Goal: Transaction & Acquisition: Purchase product/service

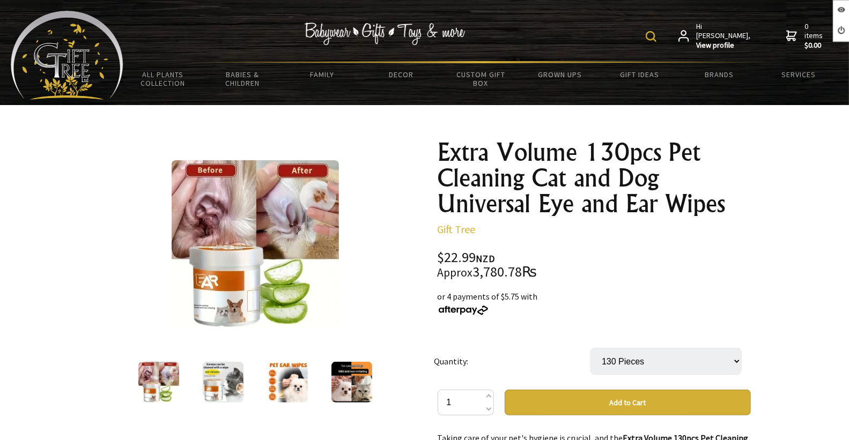
scroll to position [357, 0]
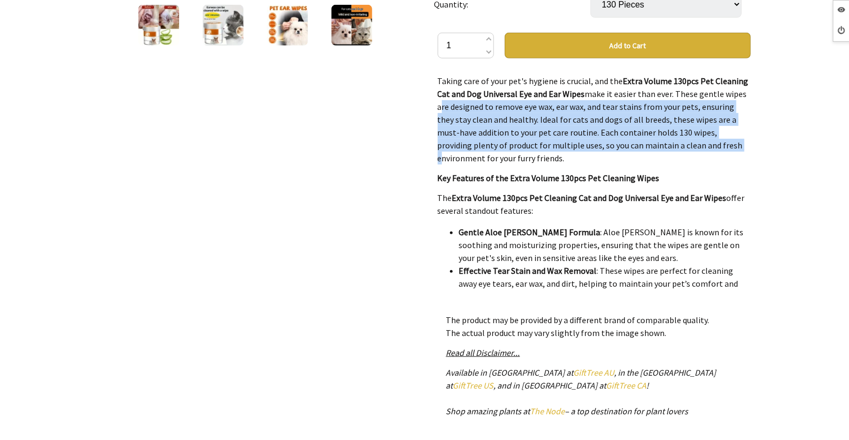
drag, startPoint x: 741, startPoint y: 95, endPoint x: 753, endPoint y: 151, distance: 56.5
click at [753, 151] on div "Extra Volume 130pcs Pet Cleaning Cat and Dog Universal Eye and Ear Wipes Gift T…" at bounding box center [594, 142] width 330 height 736
click at [751, 131] on div "Extra Volume 130pcs Pet Cleaning Cat and Dog Universal Eye and Ear Wipes Gift T…" at bounding box center [594, 142] width 330 height 736
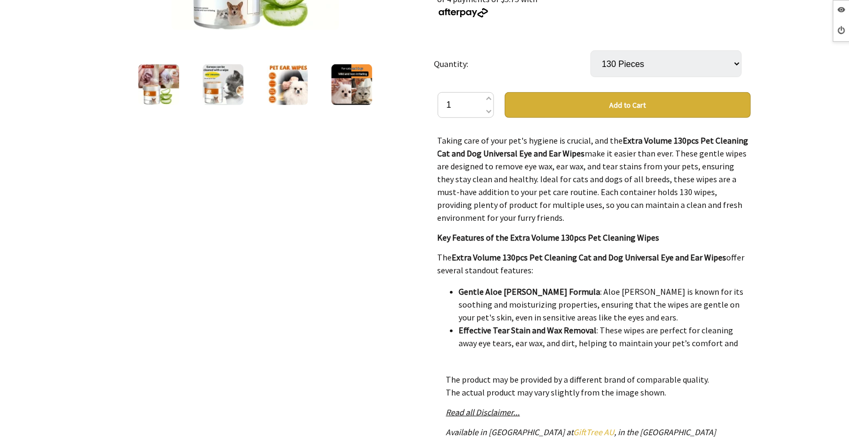
scroll to position [0, 0]
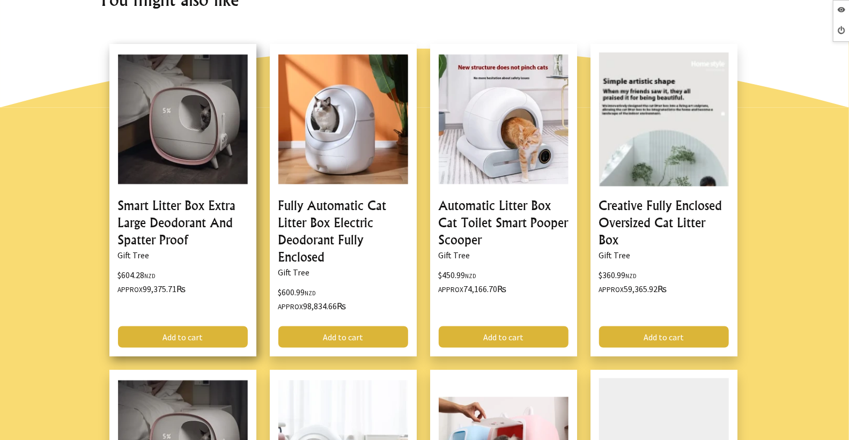
scroll to position [1012, 0]
